Goal: Information Seeking & Learning: Learn about a topic

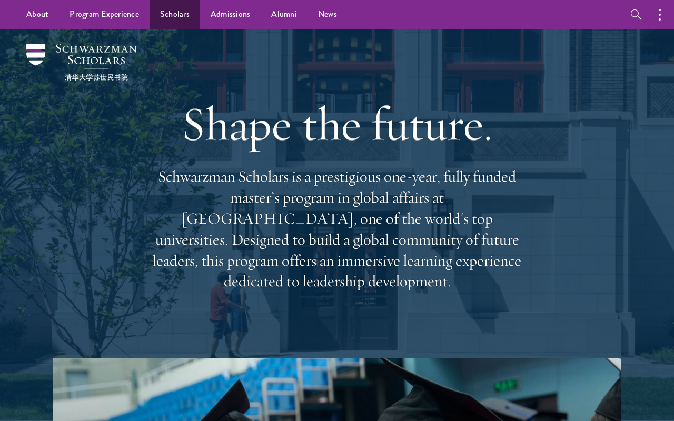
click at [181, 25] on link "Scholars" at bounding box center [175, 14] width 51 height 29
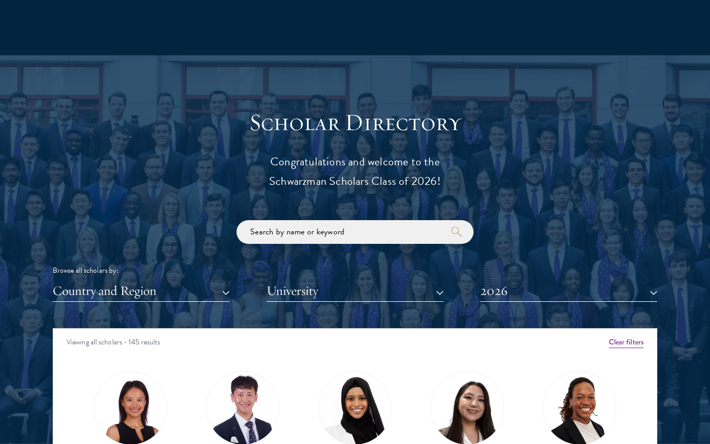
scroll to position [1204, 0]
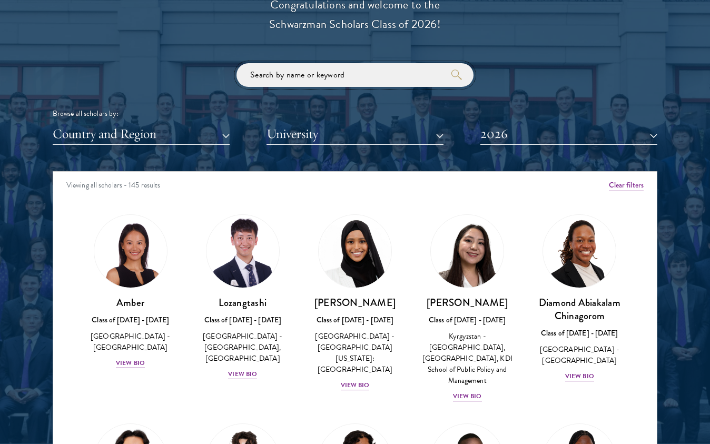
click at [306, 77] on input "search" at bounding box center [354, 76] width 237 height 24
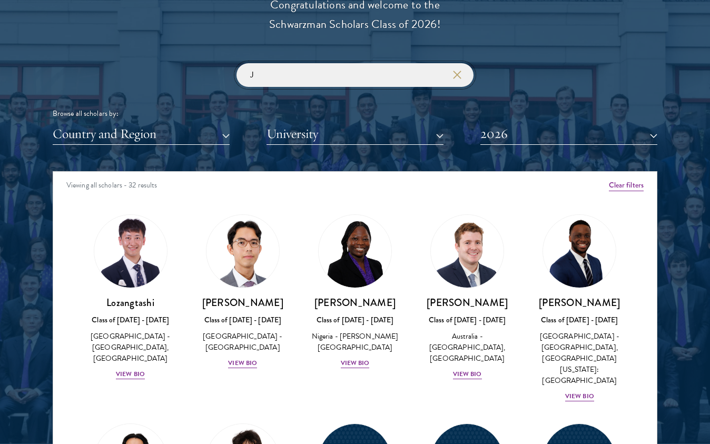
type input "J"
click button "submit" at bounding box center [0, 0] width 0 height 0
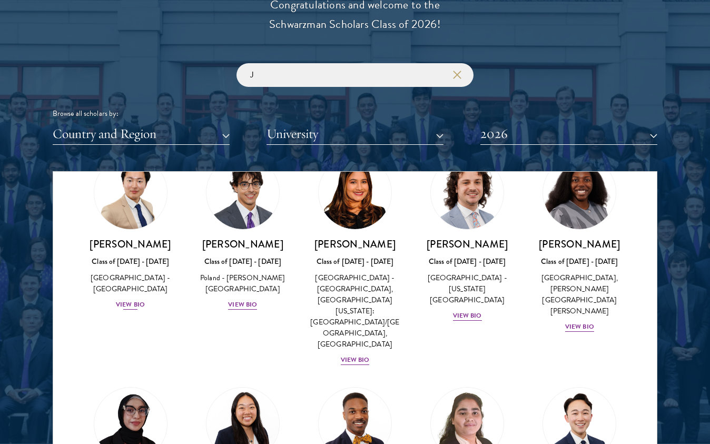
scroll to position [267, 0]
click at [591, 285] on div "[GEOGRAPHIC_DATA], [PERSON_NAME][GEOGRAPHIC_DATA][PERSON_NAME]" at bounding box center [579, 295] width 91 height 44
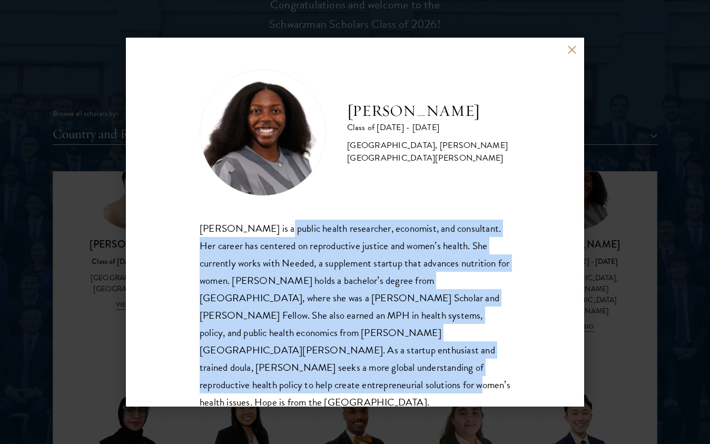
drag, startPoint x: 274, startPoint y: 228, endPoint x: 442, endPoint y: 365, distance: 216.7
click at [442, 365] on div "[PERSON_NAME] is a public health researcher, economist, and consultant. Her car…" at bounding box center [355, 316] width 311 height 192
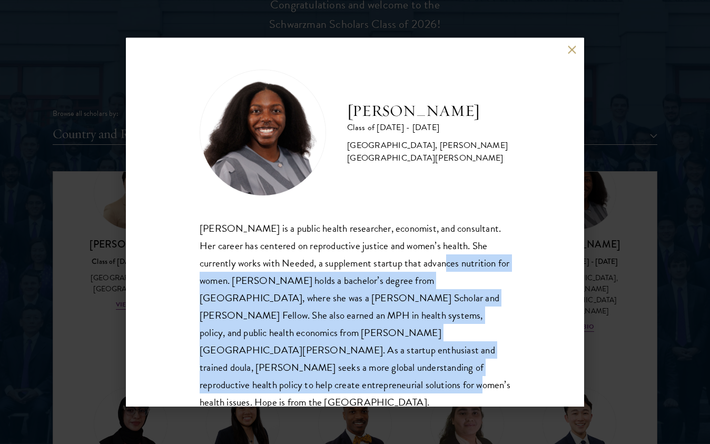
drag, startPoint x: 411, startPoint y: 253, endPoint x: 444, endPoint y: 371, distance: 122.5
click at [444, 371] on div "[PERSON_NAME] is a public health researcher, economist, and consultant. Her car…" at bounding box center [355, 316] width 311 height 192
drag, startPoint x: 421, startPoint y: 260, endPoint x: 451, endPoint y: 364, distance: 109.0
click at [450, 360] on div "[PERSON_NAME] is a public health researcher, economist, and consultant. Her car…" at bounding box center [355, 316] width 311 height 192
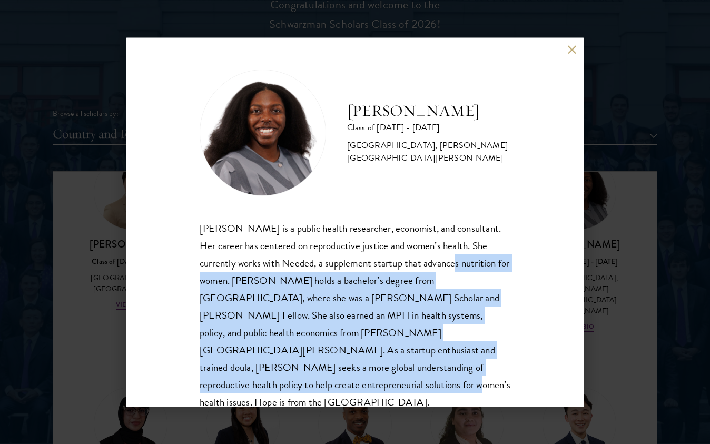
click at [451, 366] on div "[PERSON_NAME] is a public health researcher, economist, and consultant. Her car…" at bounding box center [355, 316] width 311 height 192
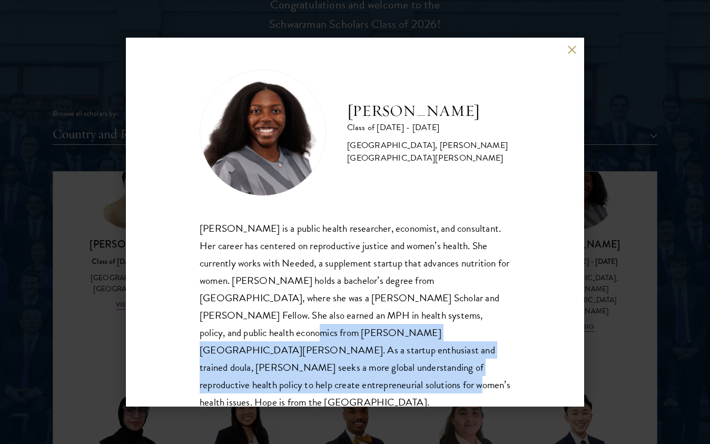
drag, startPoint x: 431, startPoint y: 306, endPoint x: 455, endPoint y: 368, distance: 66.5
click at [454, 367] on div "[PERSON_NAME] is a public health researcher, economist, and consultant. Her car…" at bounding box center [355, 316] width 311 height 192
click at [455, 368] on div "[PERSON_NAME] is a public health researcher, economist, and consultant. Her car…" at bounding box center [355, 316] width 311 height 192
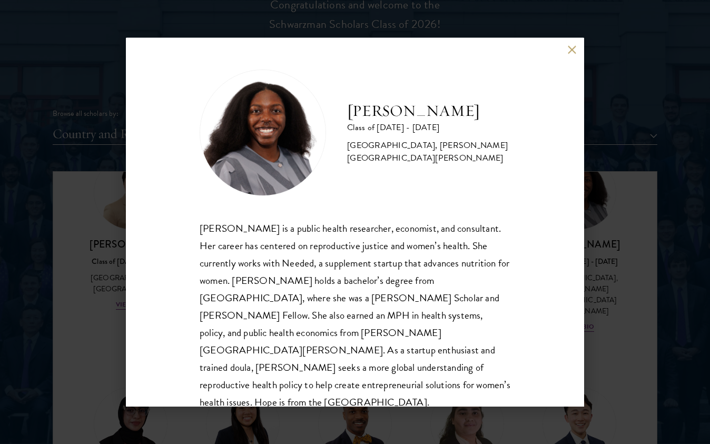
click at [565, 46] on div "[PERSON_NAME] Class of [DATE] - [DATE] [GEOGRAPHIC_DATA] - [GEOGRAPHIC_DATA], […" at bounding box center [355, 222] width 458 height 369
click at [568, 46] on button at bounding box center [571, 50] width 9 height 9
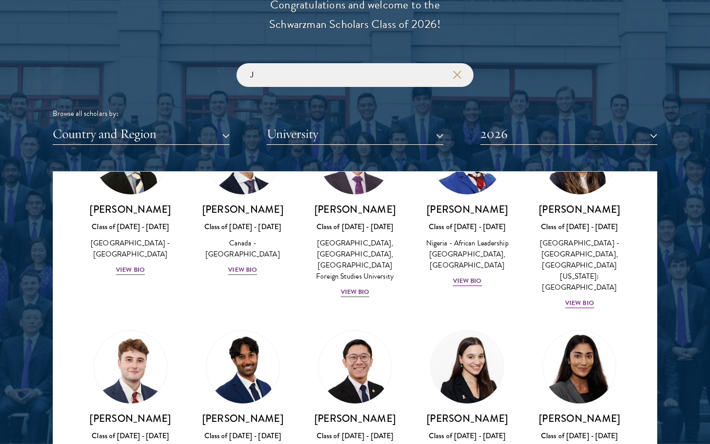
scroll to position [749, 0]
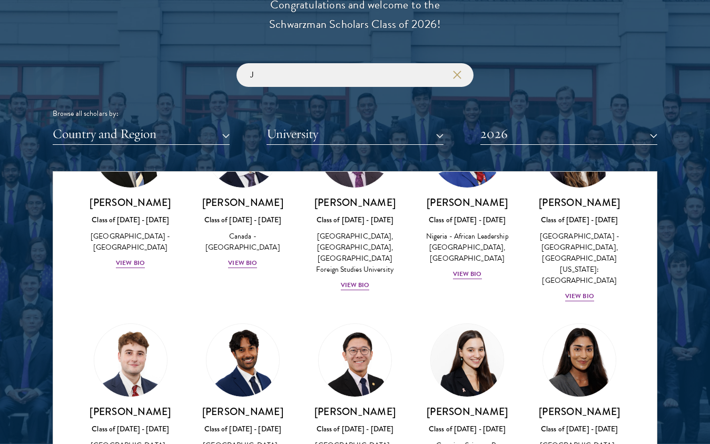
click at [594, 421] on div "[GEOGRAPHIC_DATA] - [GEOGRAPHIC_DATA]" at bounding box center [579, 451] width 91 height 22
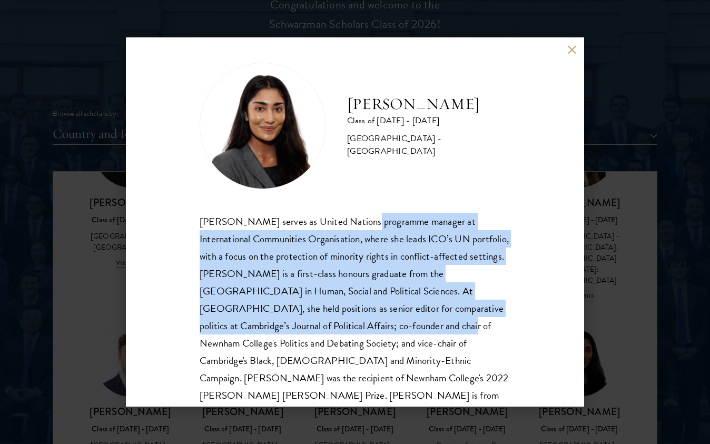
scroll to position [7, 0]
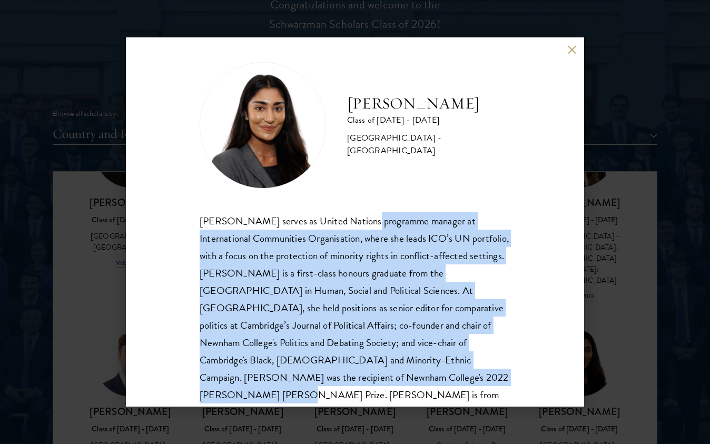
drag, startPoint x: 356, startPoint y: 222, endPoint x: 369, endPoint y: 371, distance: 150.0
click at [369, 371] on div "[PERSON_NAME] serves as United Nations programme manager at International Commu…" at bounding box center [355, 316] width 311 height 209
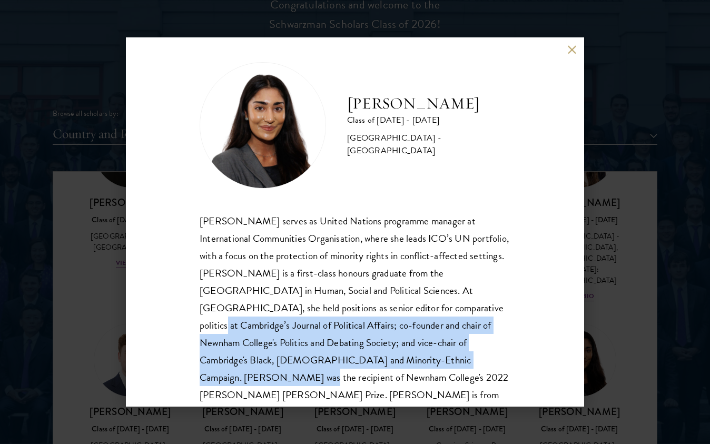
drag, startPoint x: 366, startPoint y: 352, endPoint x: 353, endPoint y: 315, distance: 39.1
click at [353, 315] on div "[PERSON_NAME] serves as United Nations programme manager at International Commu…" at bounding box center [355, 316] width 311 height 209
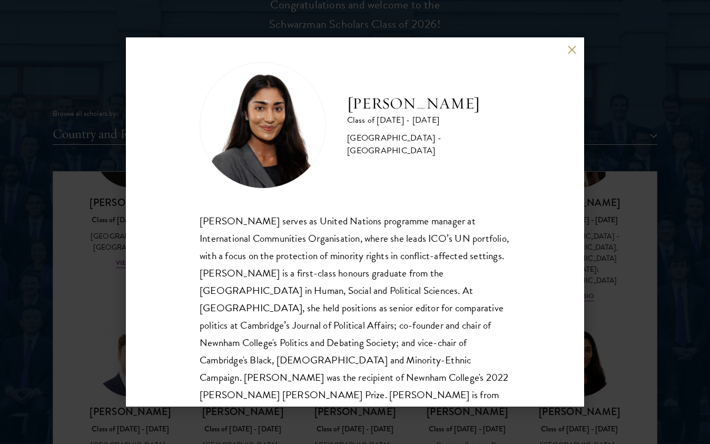
click at [349, 304] on div "[PERSON_NAME] serves as United Nations programme manager at International Commu…" at bounding box center [355, 316] width 311 height 209
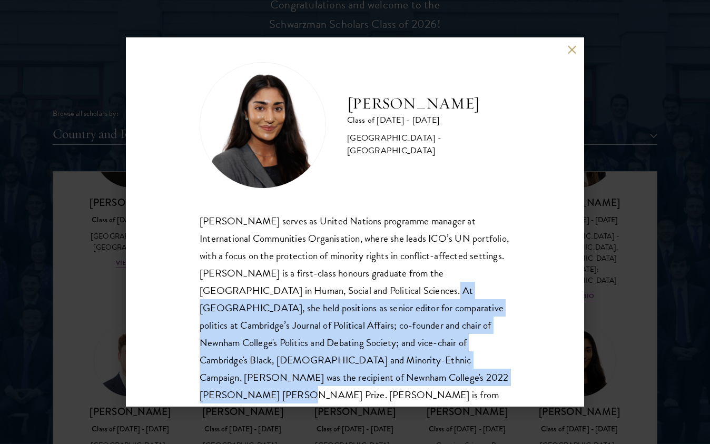
drag, startPoint x: 343, startPoint y: 289, endPoint x: 380, endPoint y: 373, distance: 92.2
click at [380, 373] on div "[PERSON_NAME] serves as United Nations programme manager at International Commu…" at bounding box center [355, 316] width 311 height 209
drag, startPoint x: 356, startPoint y: 289, endPoint x: 398, endPoint y: 369, distance: 90.9
click at [398, 369] on div "[PERSON_NAME] serves as United Nations programme manager at International Commu…" at bounding box center [355, 316] width 311 height 209
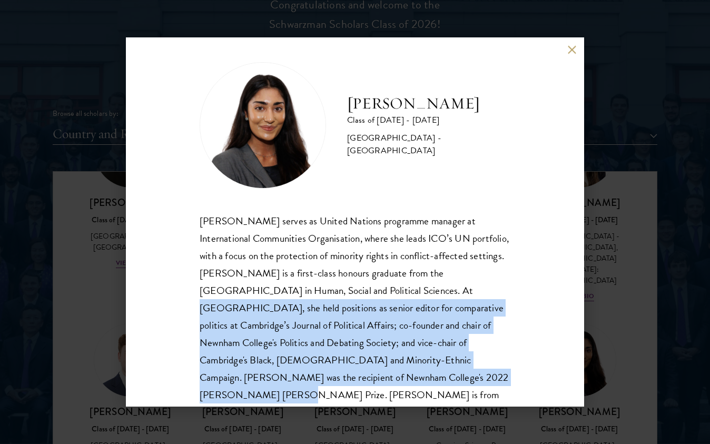
click at [398, 369] on div "[PERSON_NAME] serves as United Nations programme manager at International Commu…" at bounding box center [355, 316] width 311 height 209
drag, startPoint x: 377, startPoint y: 291, endPoint x: 415, endPoint y: 377, distance: 95.0
click at [415, 377] on div "[PERSON_NAME] serves as United Nations programme manager at International Commu…" at bounding box center [355, 316] width 311 height 209
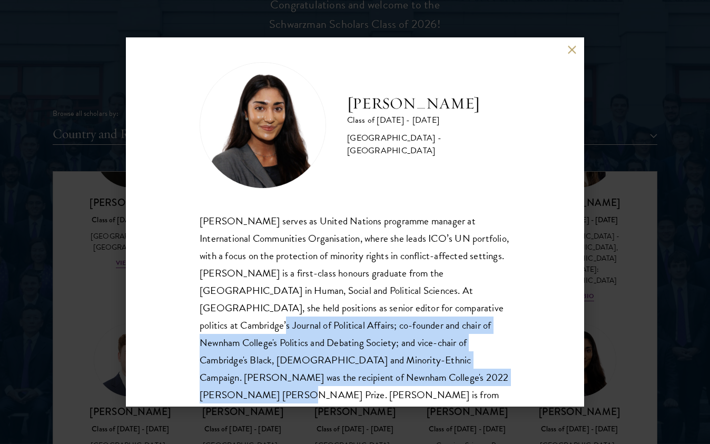
drag, startPoint x: 405, startPoint y: 305, endPoint x: 434, endPoint y: 381, distance: 81.0
click at [434, 381] on div "[PERSON_NAME] serves as United Nations programme manager at International Commu…" at bounding box center [355, 316] width 311 height 209
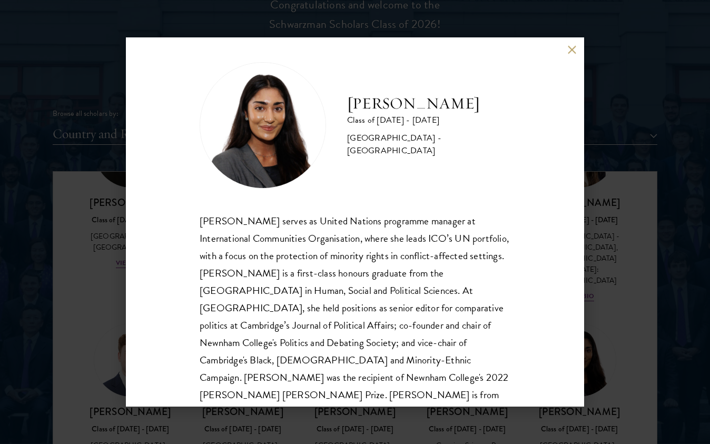
click at [611, 95] on div "[PERSON_NAME] Class of [DATE] - [DATE] [GEOGRAPHIC_DATA] - [GEOGRAPHIC_DATA] [P…" at bounding box center [355, 222] width 710 height 444
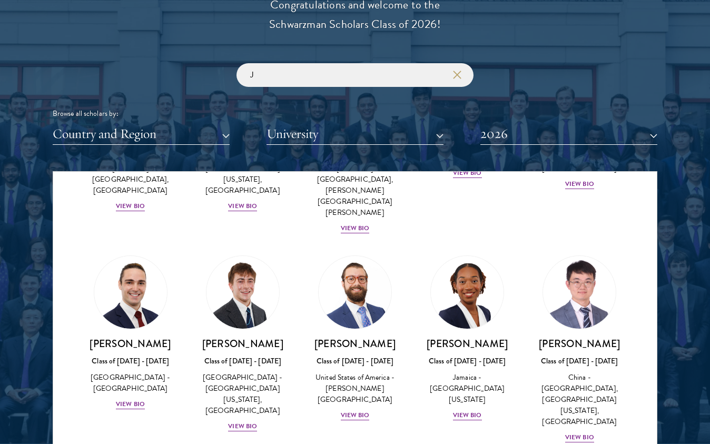
scroll to position [1039, 0]
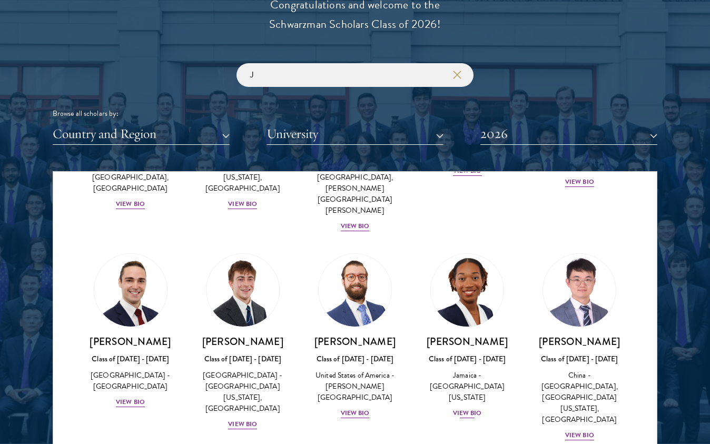
click at [465, 409] on div "View Bio" at bounding box center [467, 414] width 29 height 10
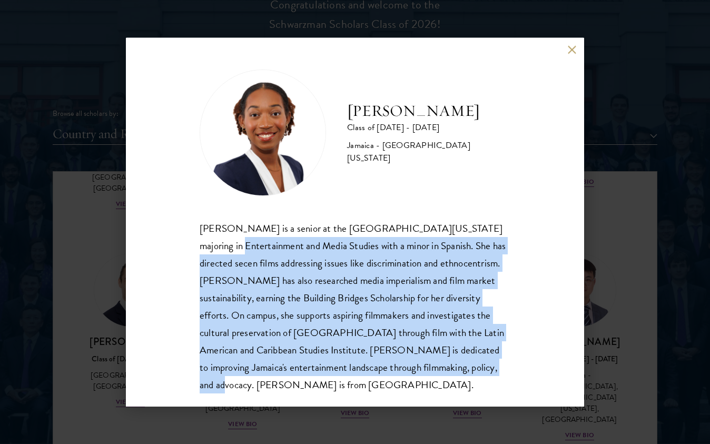
drag, startPoint x: 225, startPoint y: 242, endPoint x: 426, endPoint y: 381, distance: 244.5
click at [426, 381] on div "[PERSON_NAME] Class of [DATE] - [DATE] [GEOGRAPHIC_DATA] - [GEOGRAPHIC_DATA][US…" at bounding box center [355, 222] width 458 height 369
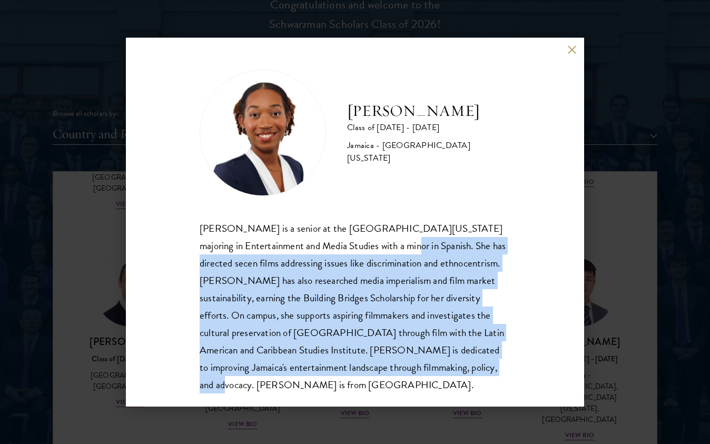
drag, startPoint x: 398, startPoint y: 246, endPoint x: 448, endPoint y: 363, distance: 127.1
click at [447, 361] on div "[PERSON_NAME] is a senior at the [GEOGRAPHIC_DATA][US_STATE] majoring in Entert…" at bounding box center [355, 307] width 311 height 174
click at [448, 363] on div "[PERSON_NAME] is a senior at the [GEOGRAPHIC_DATA][US_STATE] majoring in Entert…" at bounding box center [355, 307] width 311 height 174
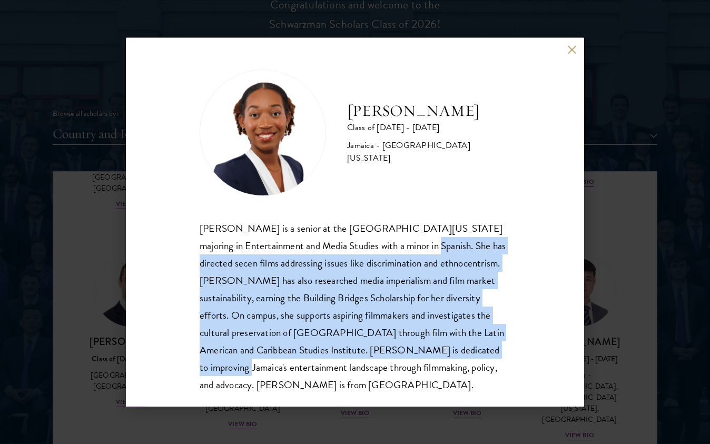
drag, startPoint x: 423, startPoint y: 250, endPoint x: 466, endPoint y: 355, distance: 114.1
click at [466, 355] on div "[PERSON_NAME] is a senior at the [GEOGRAPHIC_DATA][US_STATE] majoring in Entert…" at bounding box center [355, 307] width 311 height 174
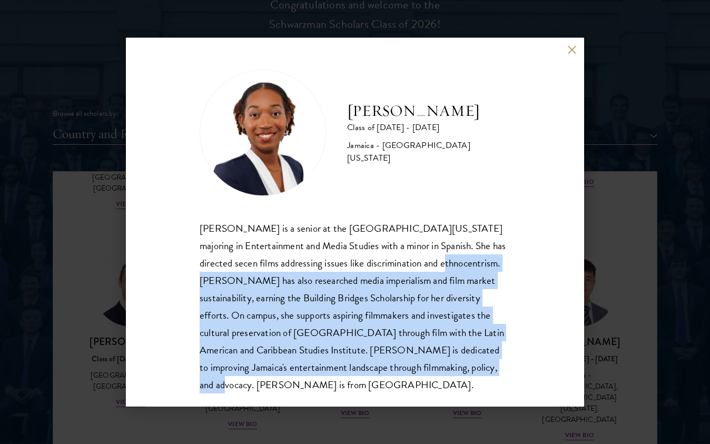
drag, startPoint x: 440, startPoint y: 254, endPoint x: 492, endPoint y: 383, distance: 139.3
click at [492, 383] on div "[PERSON_NAME] Class of [DATE] - [DATE] [GEOGRAPHIC_DATA] - [GEOGRAPHIC_DATA][US…" at bounding box center [355, 222] width 458 height 369
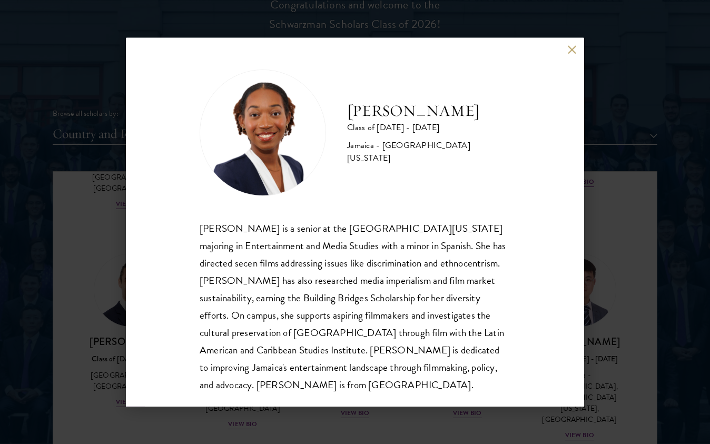
click at [554, 51] on div "[PERSON_NAME] Class of [DATE] - [DATE] [GEOGRAPHIC_DATA] - [GEOGRAPHIC_DATA][US…" at bounding box center [355, 222] width 458 height 369
click at [568, 46] on button at bounding box center [571, 50] width 9 height 9
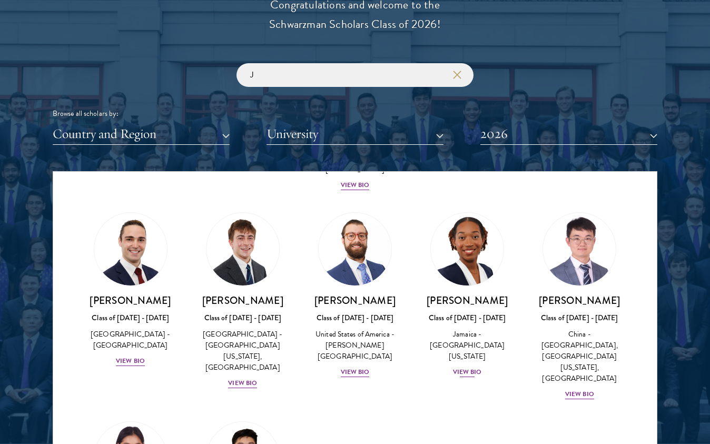
scroll to position [1080, 0]
